Goal: Task Accomplishment & Management: Manage account settings

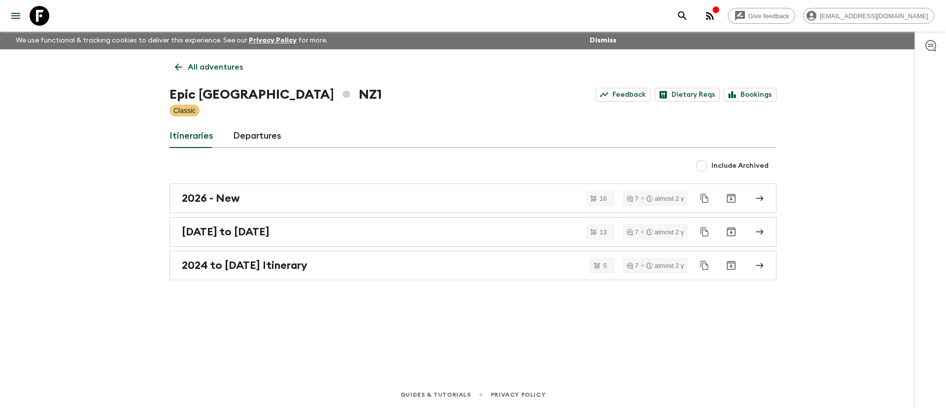
click at [589, 261] on div "2024 to [DATE] Itinerary 5 7 almost 2 y" at bounding box center [473, 265] width 607 height 30
click at [756, 92] on link "Bookings" at bounding box center [750, 95] width 53 height 14
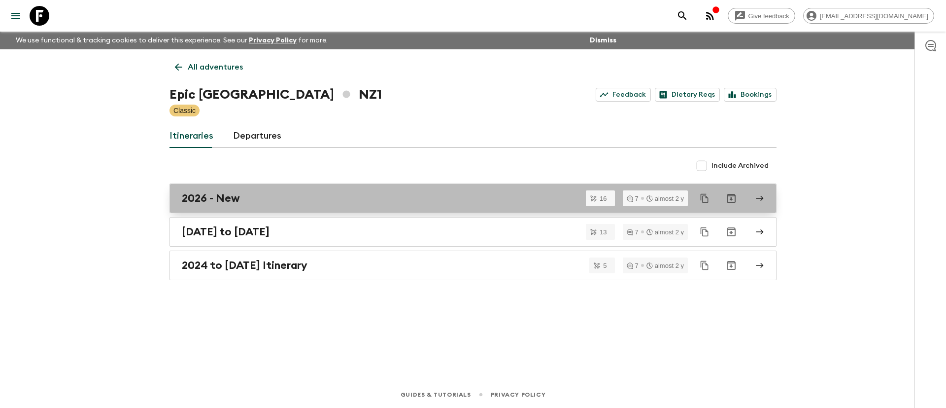
click at [221, 202] on h2 "2026 - New" at bounding box center [211, 198] width 58 height 13
click at [219, 185] on link "2026 - New" at bounding box center [473, 198] width 607 height 30
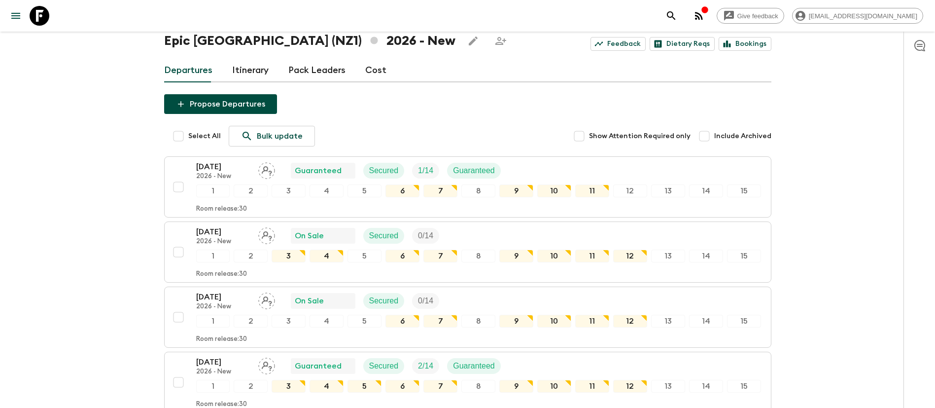
scroll to position [74, 0]
